Goal: Information Seeking & Learning: Learn about a topic

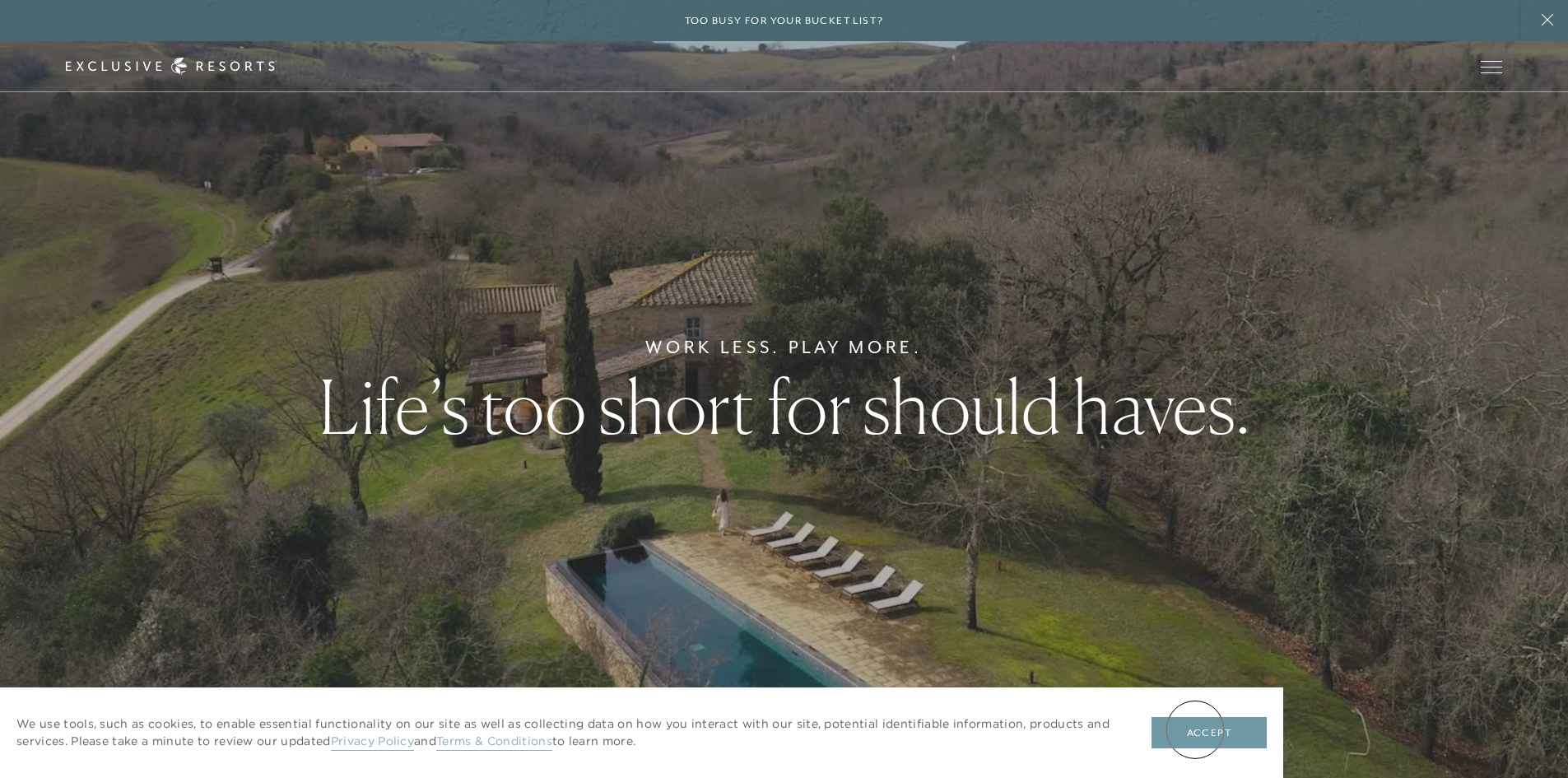
click at [1195, 730] on button "Accept" at bounding box center [1209, 732] width 115 height 31
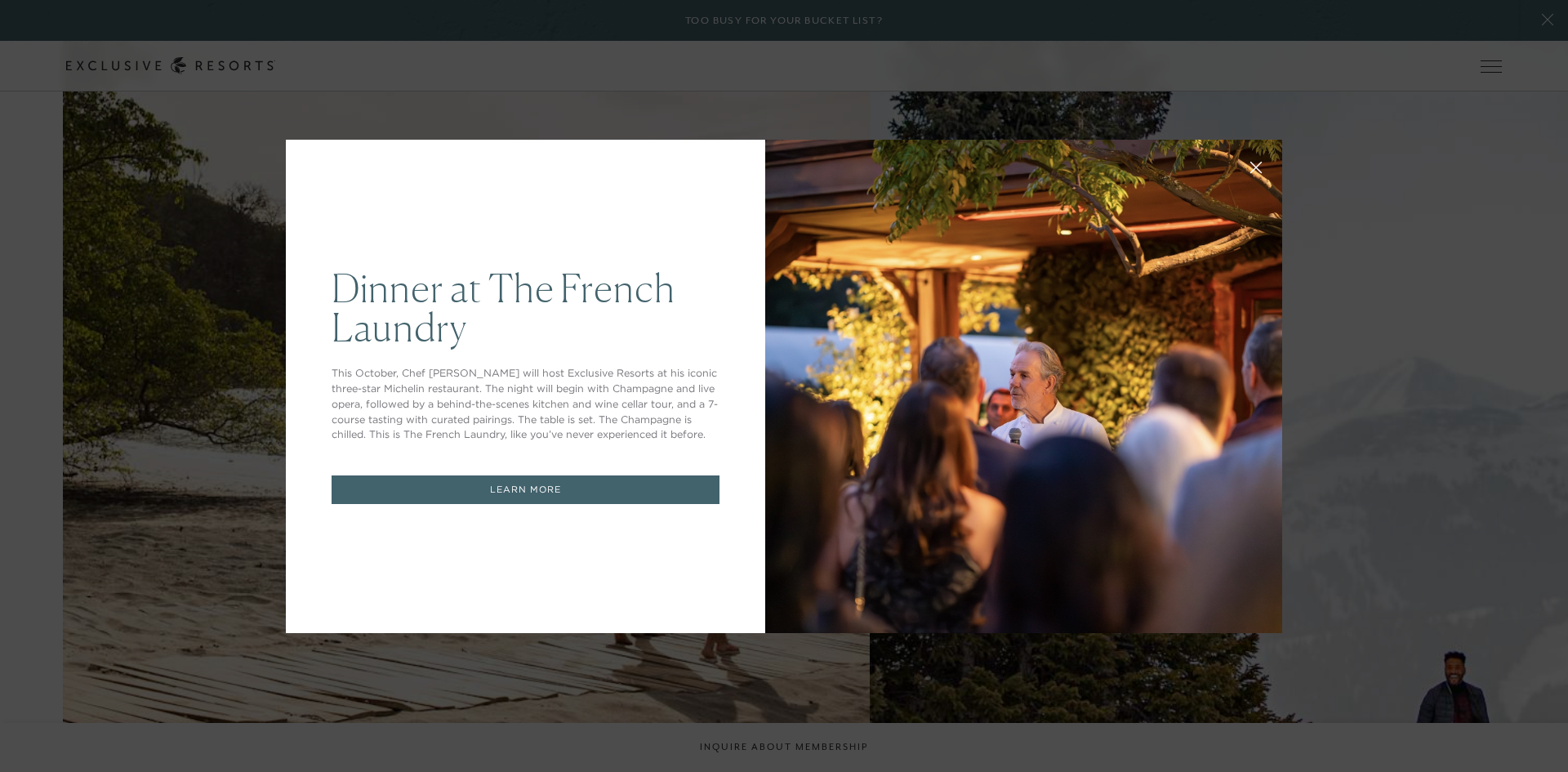
click at [532, 493] on link "LEARN MORE" at bounding box center [526, 490] width 388 height 29
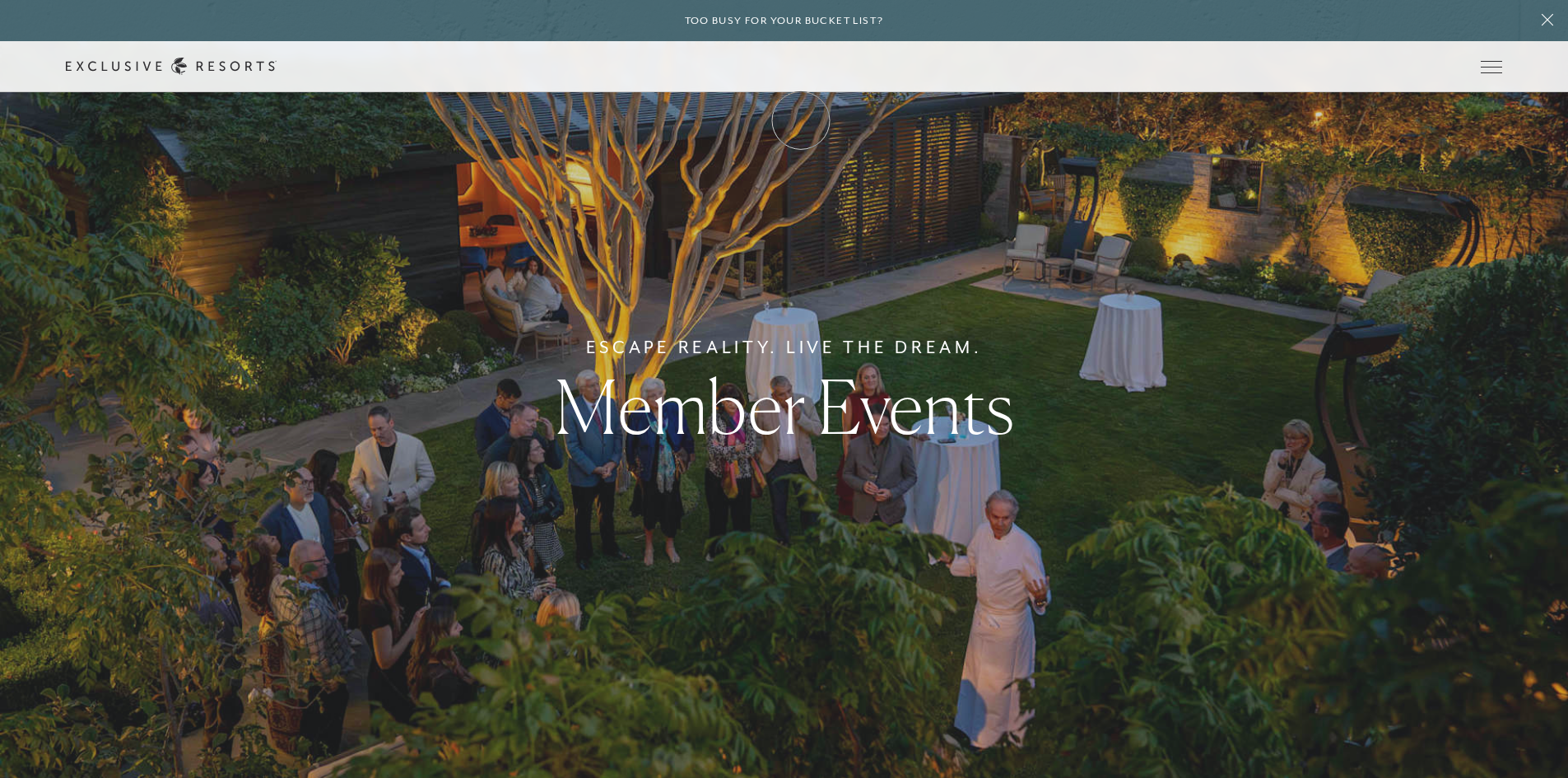
click at [0, 0] on link "Membership" at bounding box center [0, 0] width 0 height 0
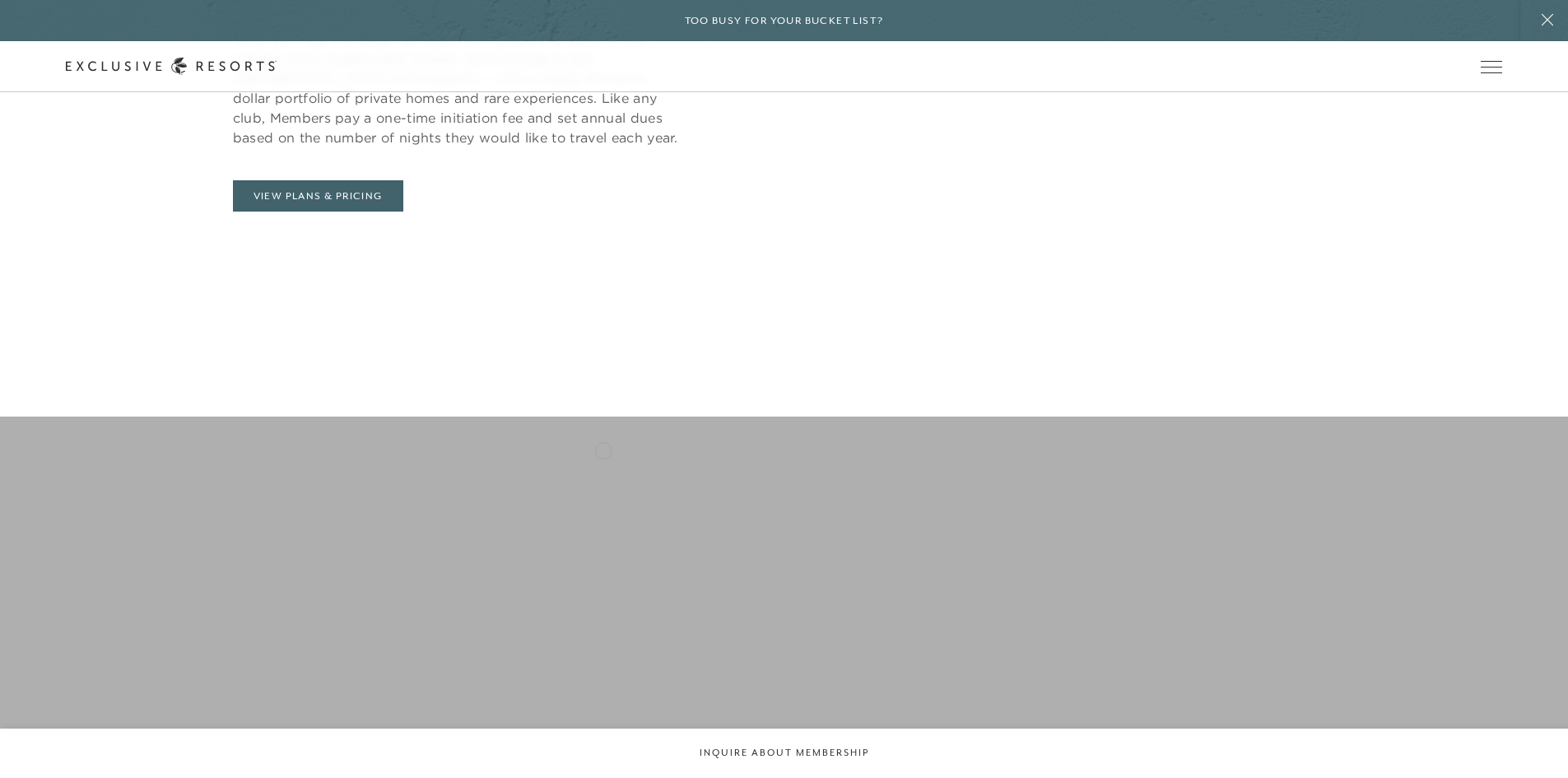
scroll to position [988, 0]
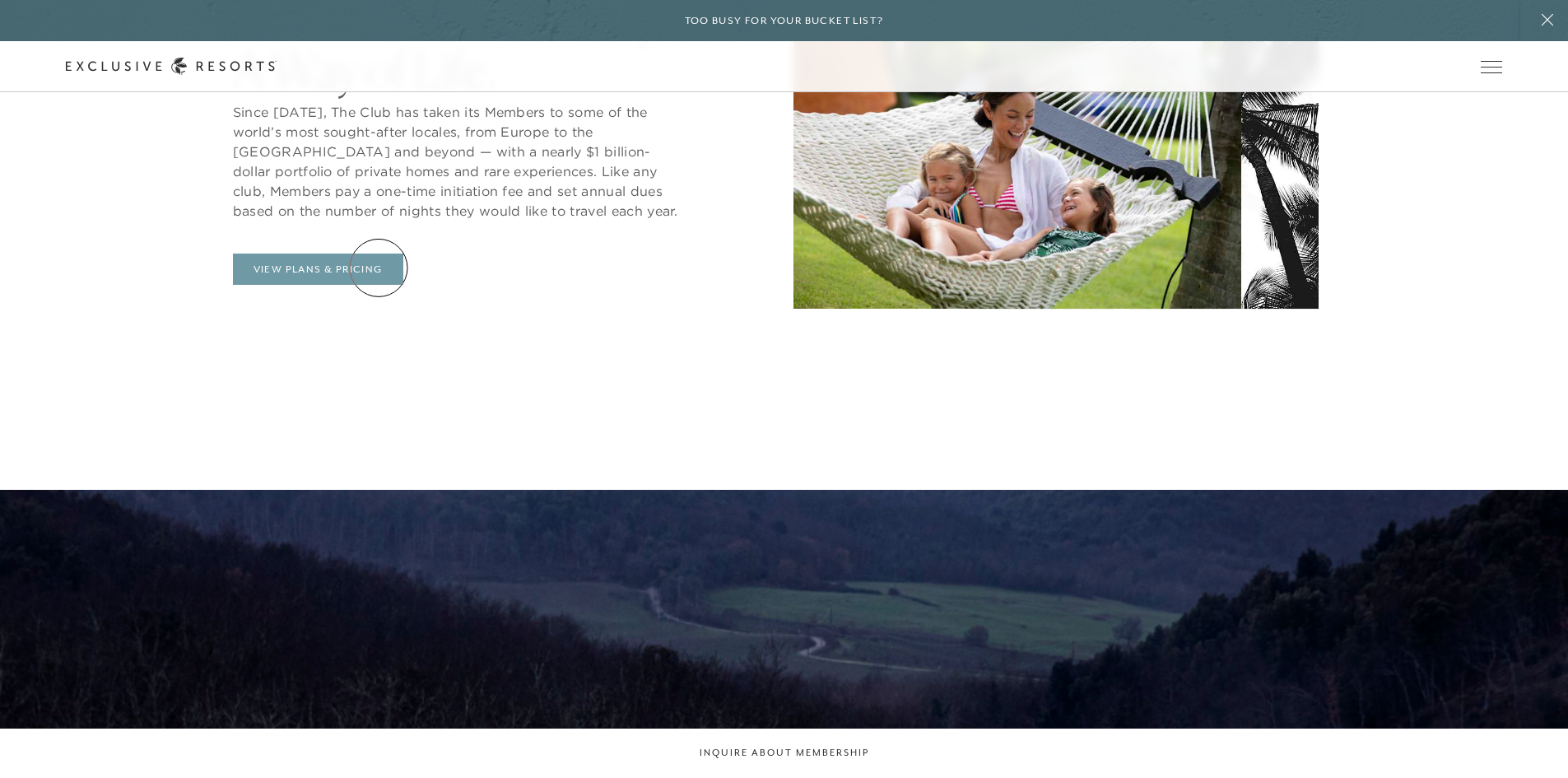
click at [379, 266] on link "View Plans & Pricing" at bounding box center [318, 269] width 170 height 31
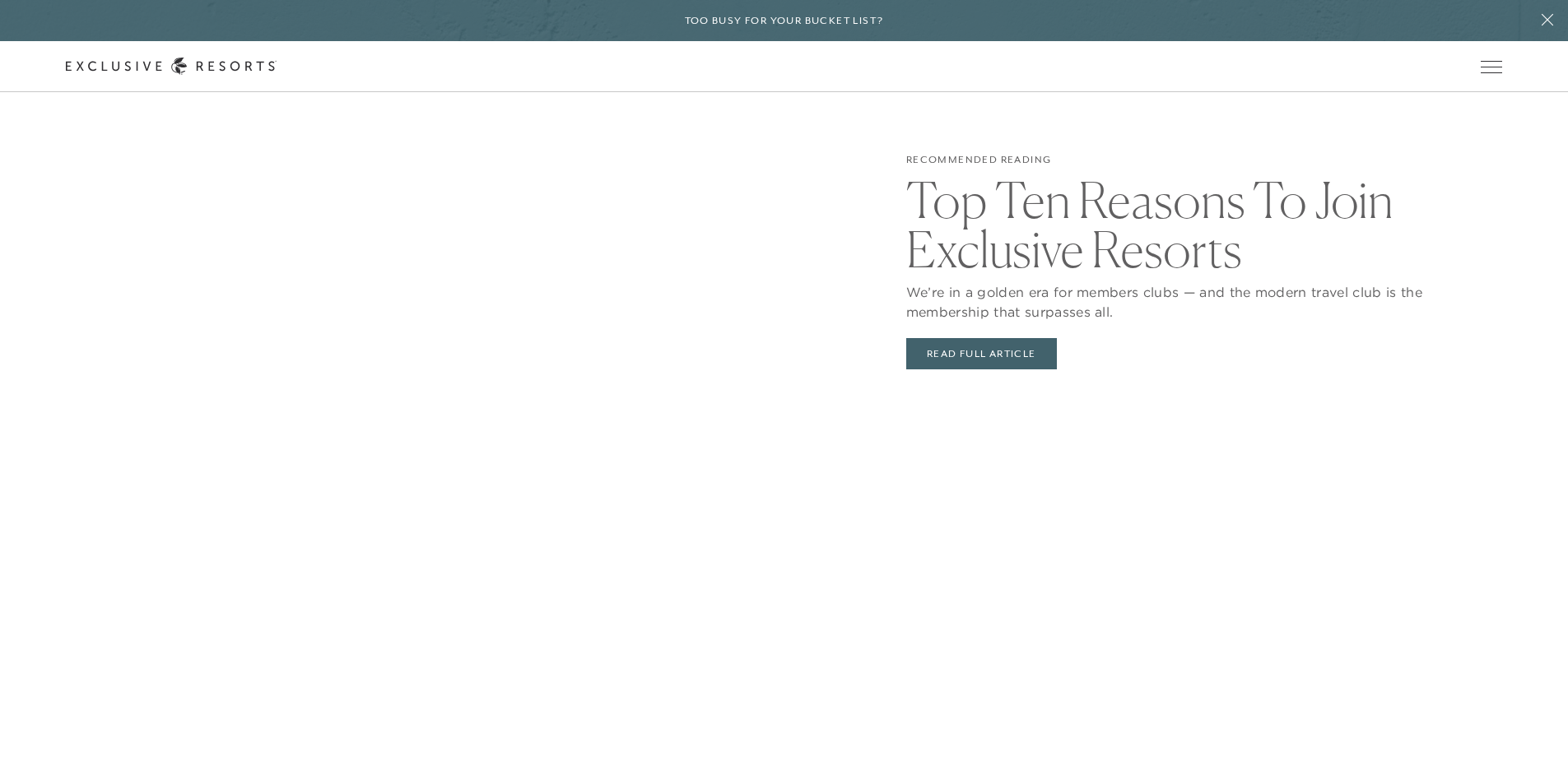
scroll to position [3621, 0]
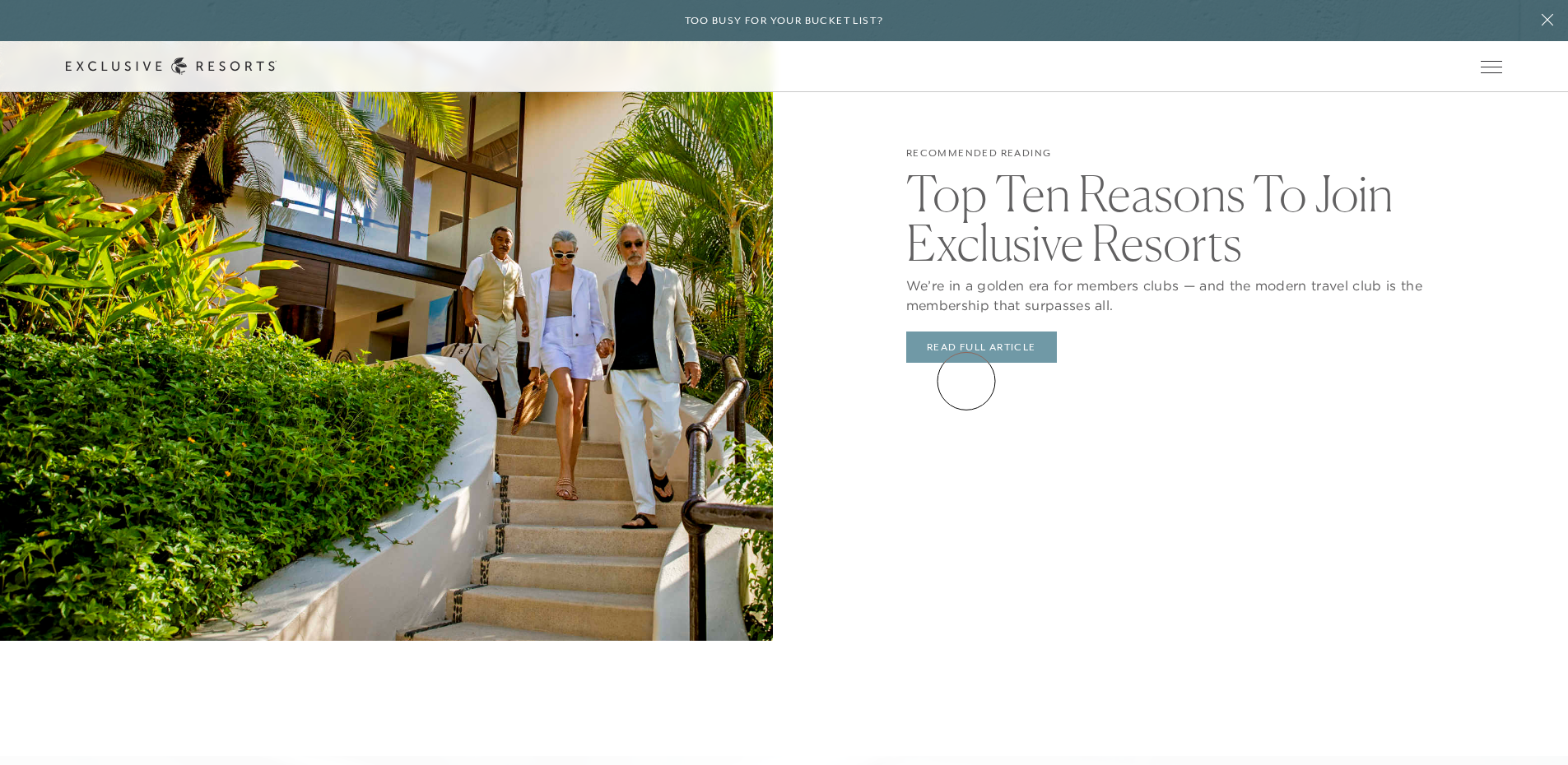
click at [966, 363] on link "Read Full Article" at bounding box center [981, 347] width 151 height 31
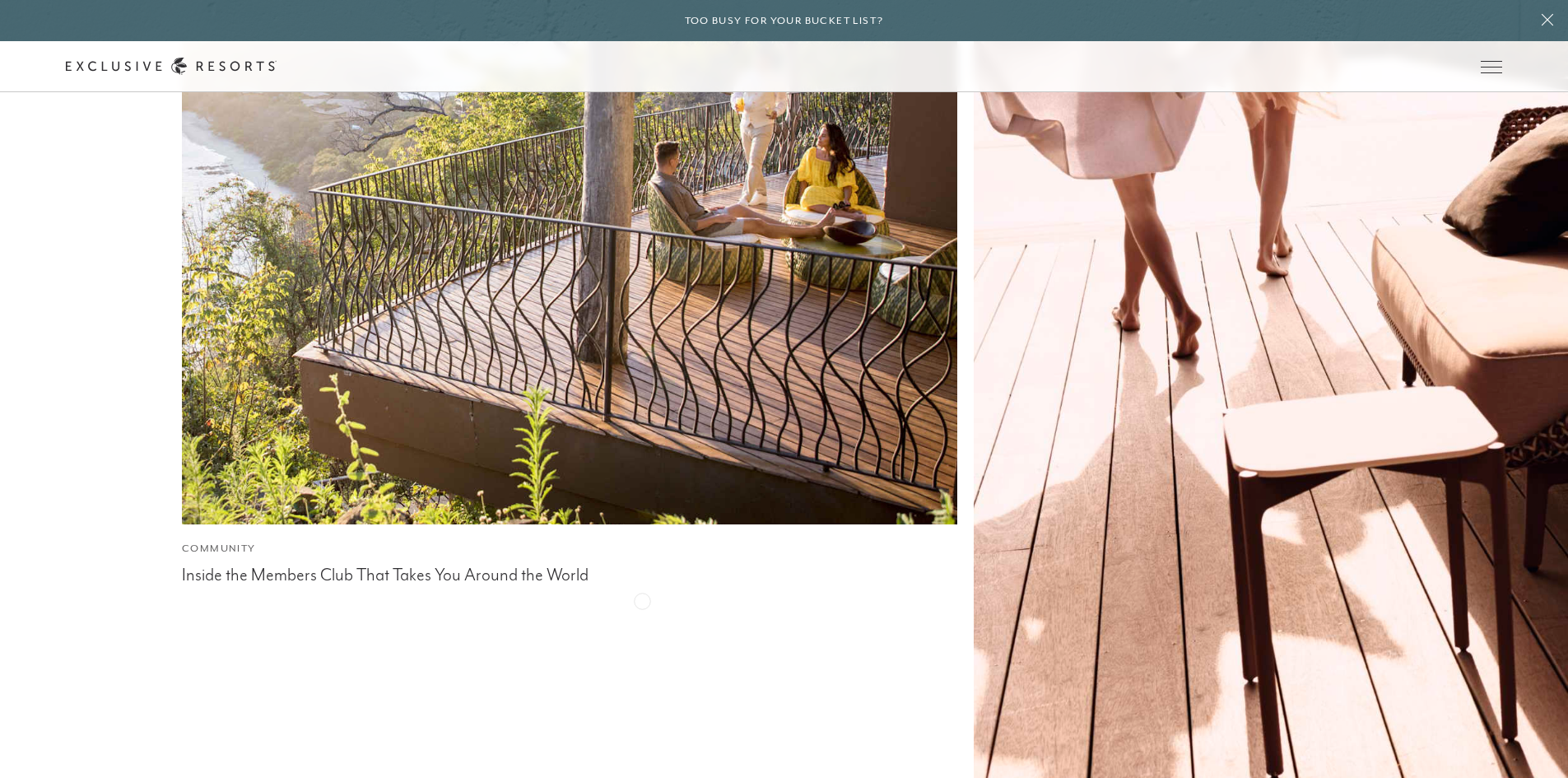
scroll to position [8681, 0]
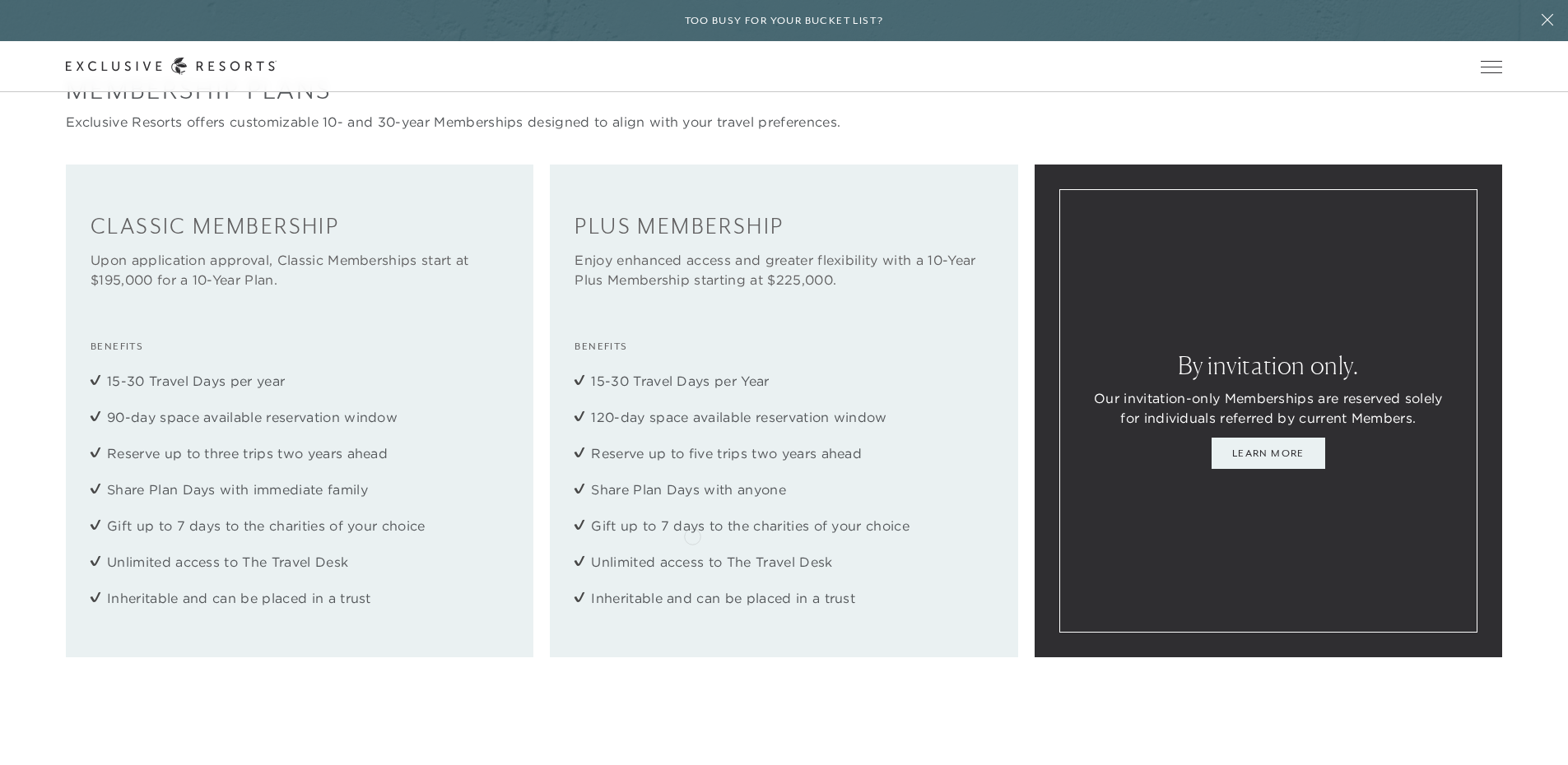
scroll to position [2304, 0]
